Goal: Task Accomplishment & Management: Manage account settings

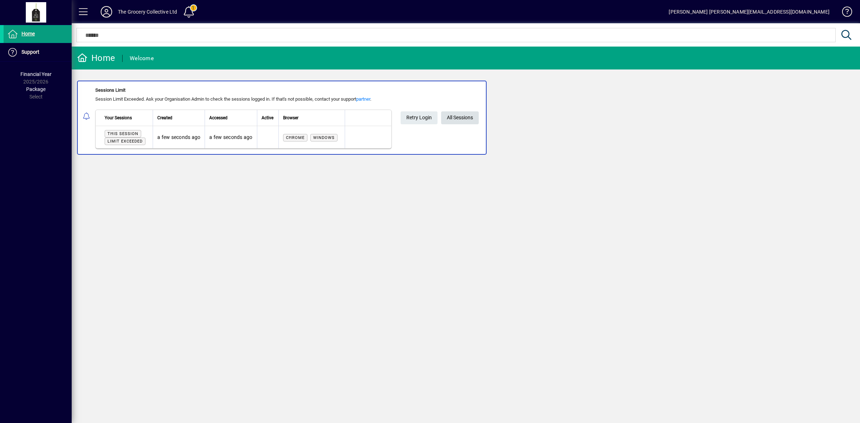
click at [463, 120] on span "All Sessions" at bounding box center [460, 118] width 26 height 12
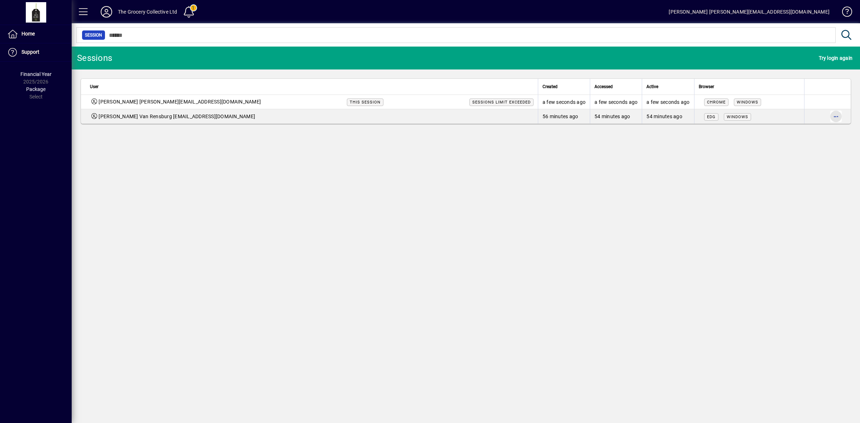
click at [837, 117] on span "button" at bounding box center [836, 116] width 17 height 17
click at [822, 130] on span "Logout" at bounding box center [806, 132] width 60 height 9
click at [108, 10] on icon at bounding box center [106, 11] width 14 height 11
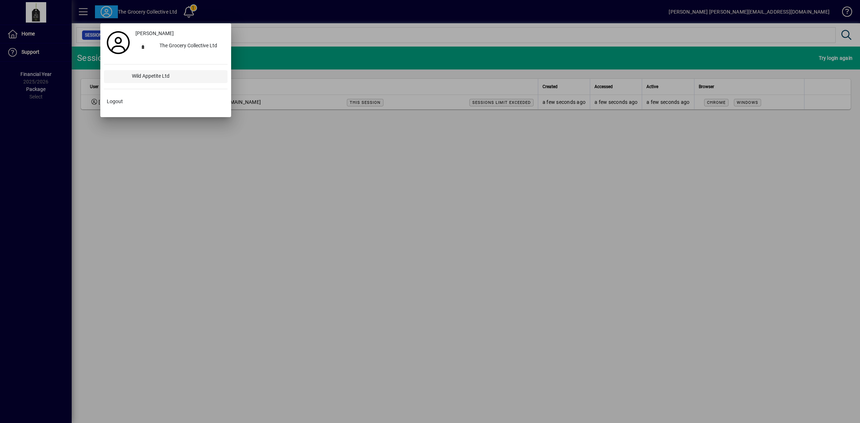
click at [142, 79] on div "Wild Appetite Ltd" at bounding box center [176, 76] width 101 height 13
